Goal: Complete application form

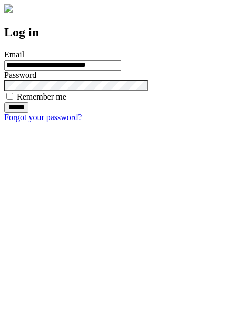
type input "**********"
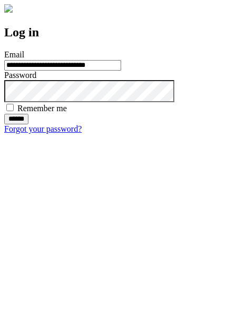
click at [28, 124] on input "******" at bounding box center [16, 119] width 24 height 11
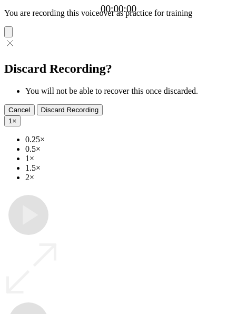
type input "**********"
